Goal: Transaction & Acquisition: Obtain resource

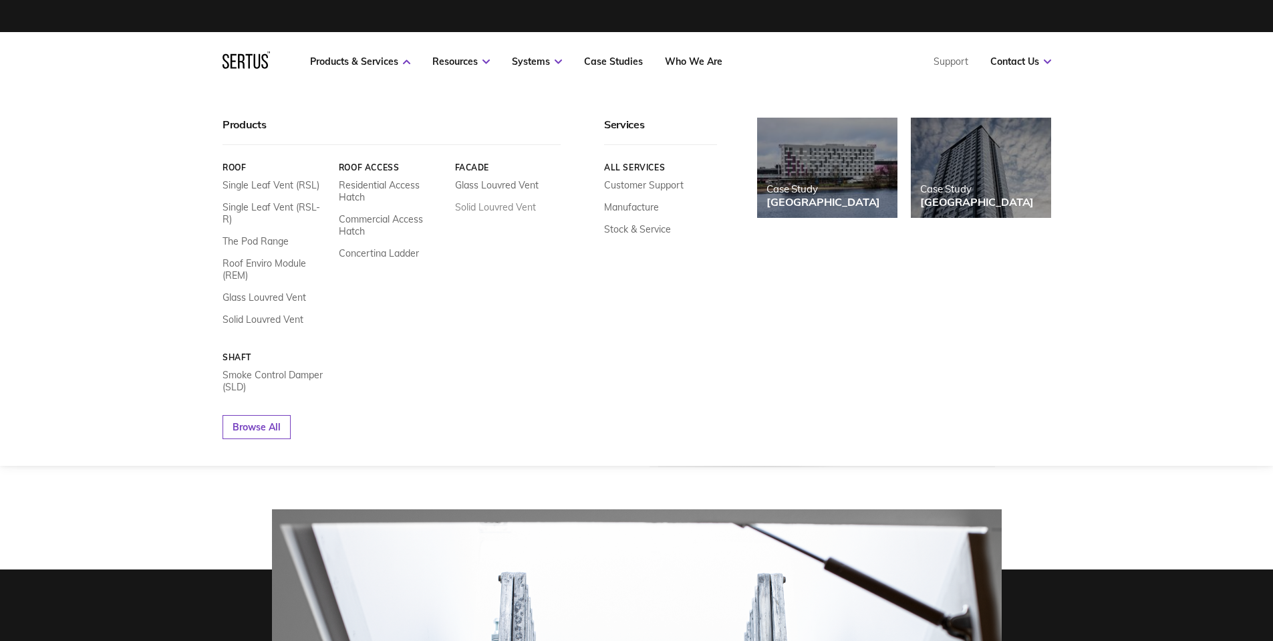
click at [498, 205] on link "Solid Louvred Vent" at bounding box center [495, 207] width 81 height 12
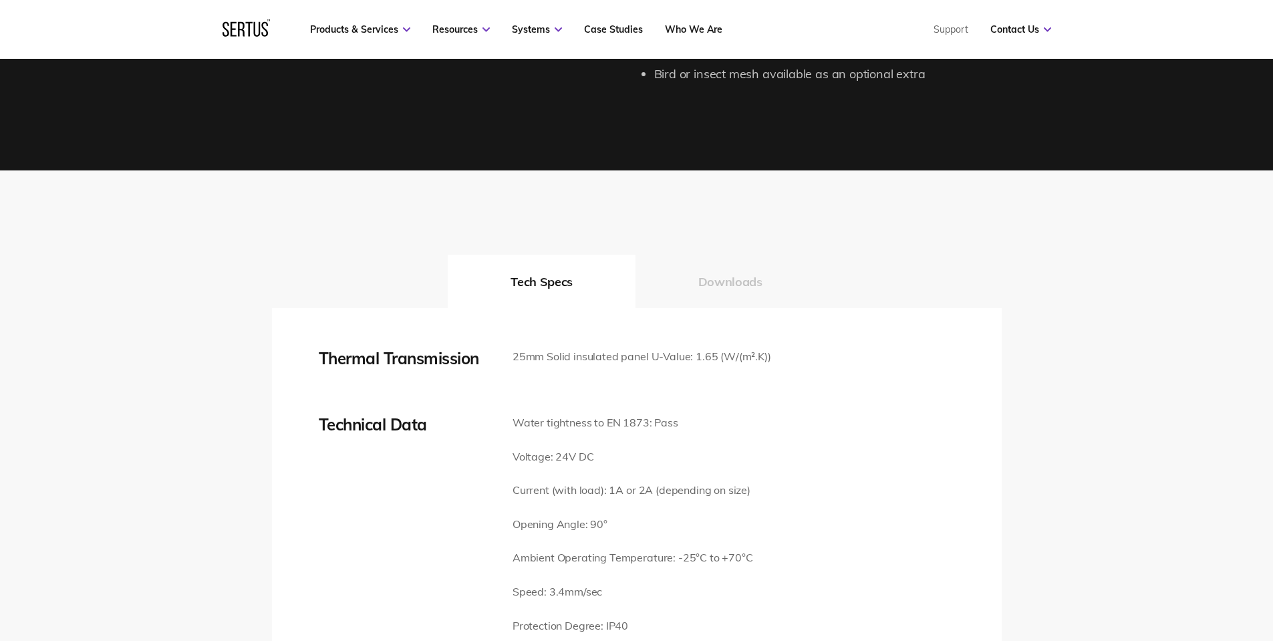
scroll to position [1671, 0]
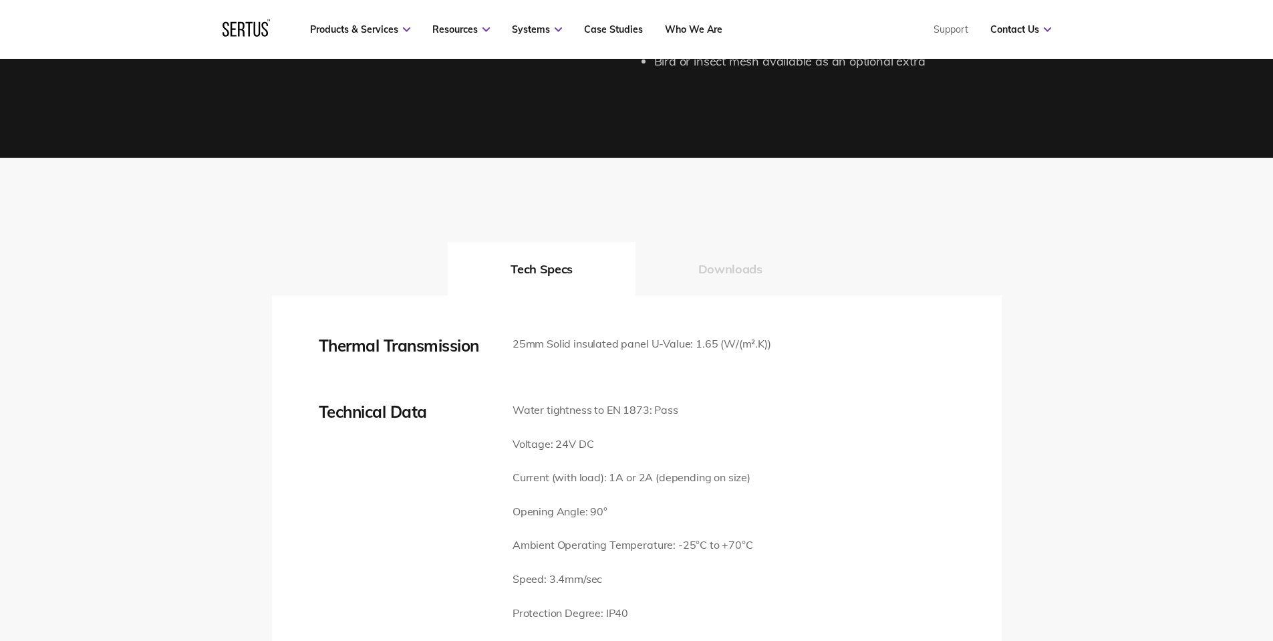
click at [721, 251] on button "Downloads" at bounding box center [731, 268] width 190 height 53
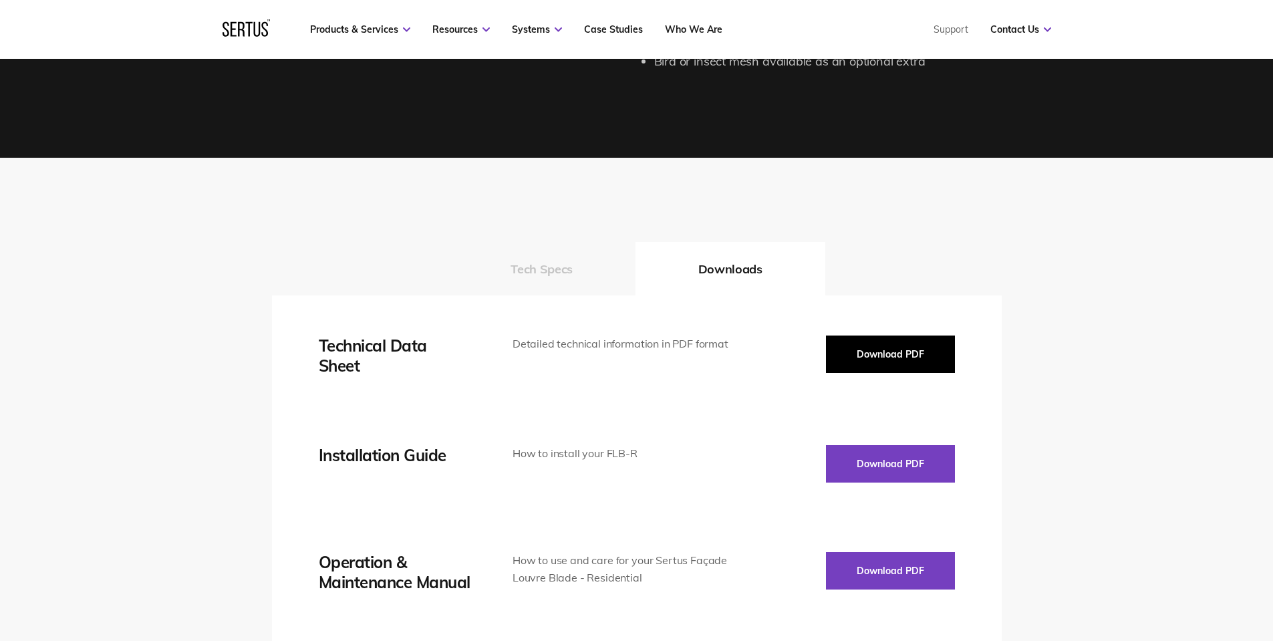
click at [889, 336] on button "Download PDF" at bounding box center [890, 354] width 129 height 37
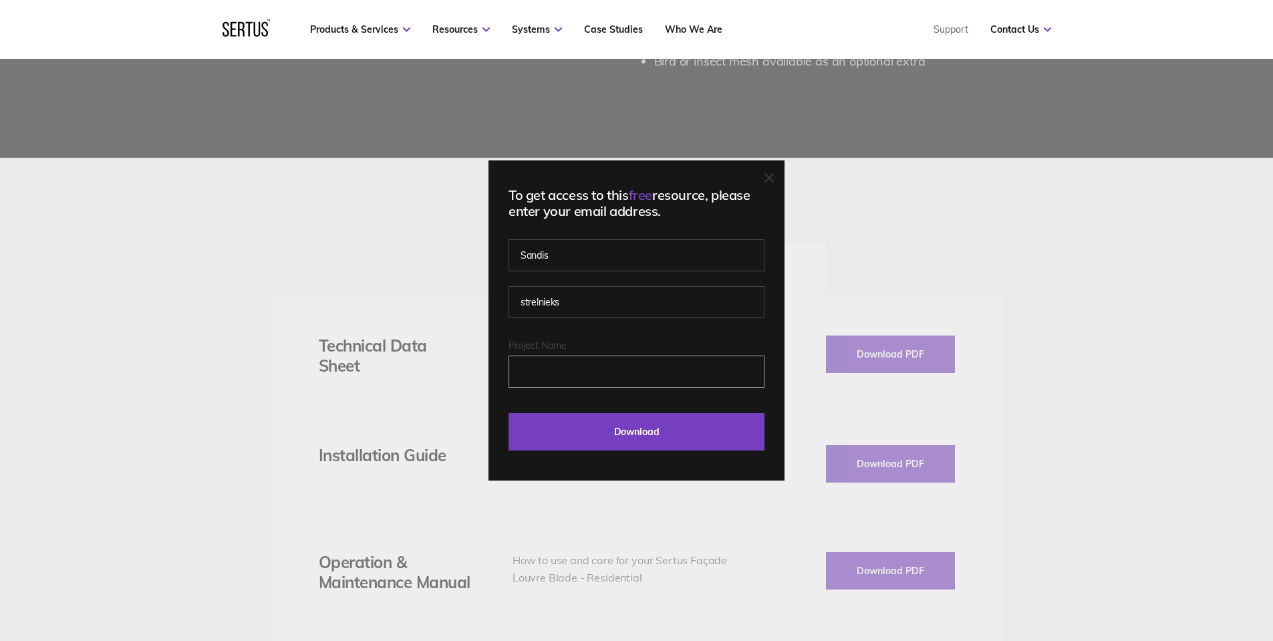
click at [576, 368] on input "Project Name" at bounding box center [637, 372] width 256 height 32
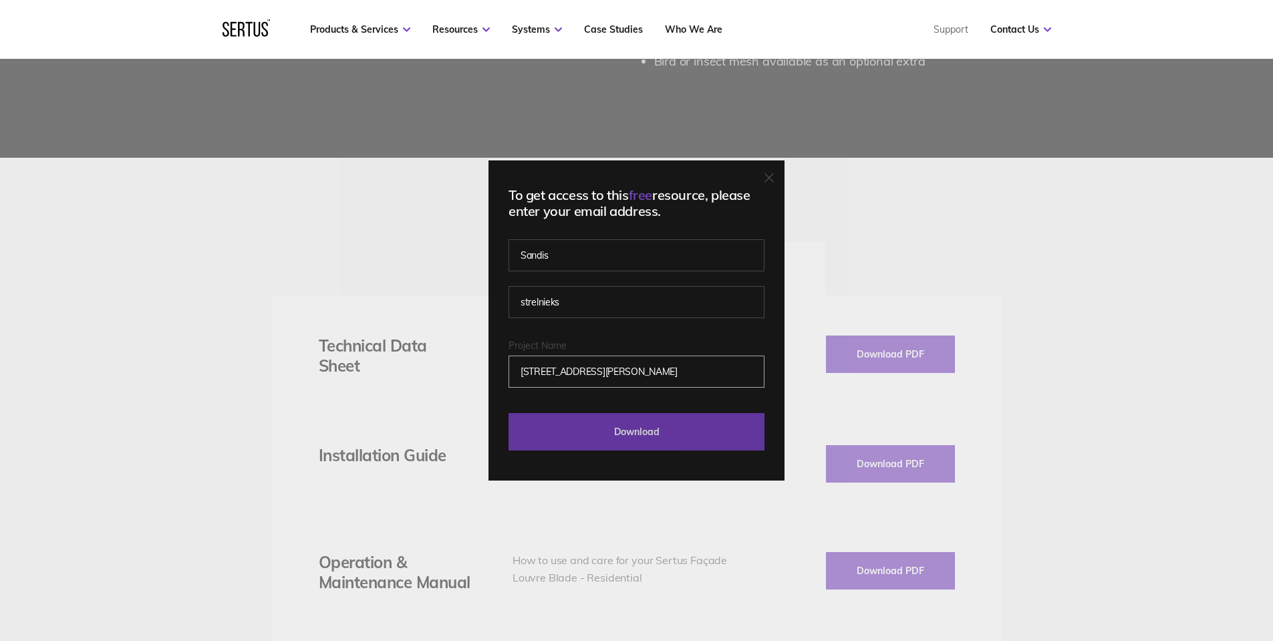
type input "43 Brook Green"
click at [678, 433] on input "Download" at bounding box center [637, 431] width 256 height 37
